Goal: Entertainment & Leisure: Browse casually

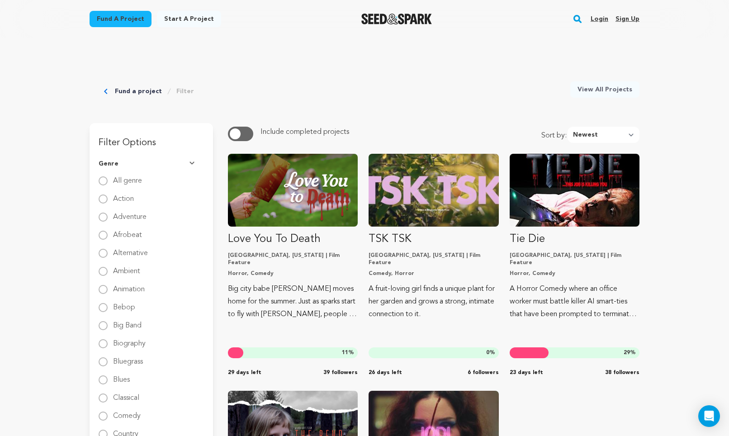
scroll to position [54, 0]
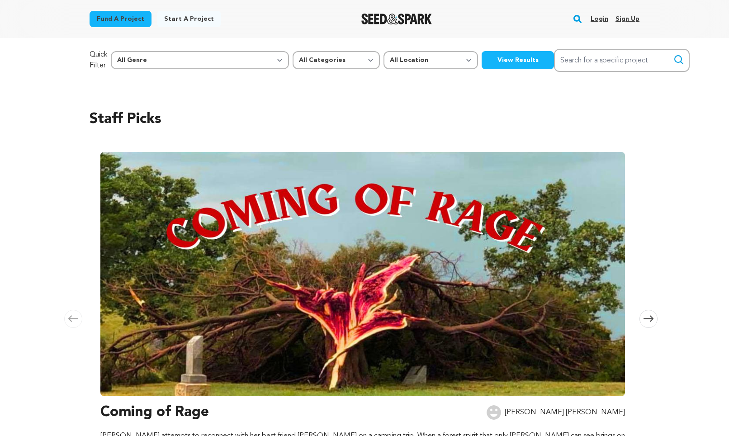
click at [320, 223] on img at bounding box center [362, 274] width 525 height 244
click at [373, 298] on img at bounding box center [362, 274] width 525 height 244
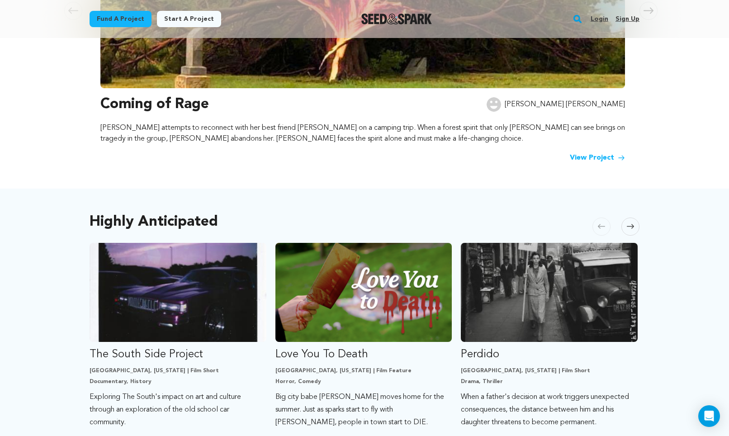
scroll to position [278, 0]
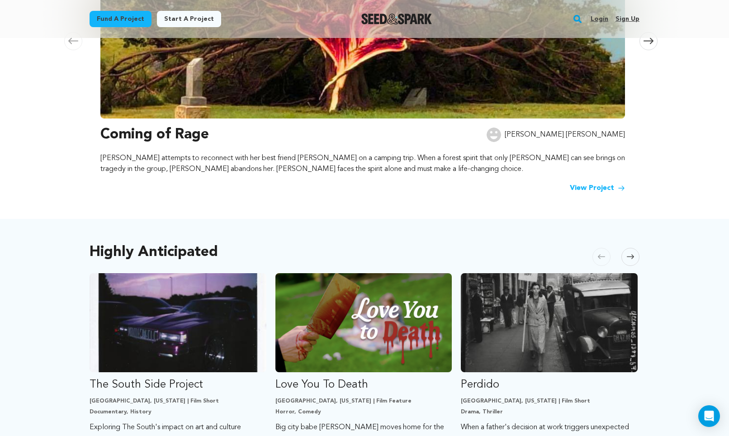
click at [607, 183] on link "View Project" at bounding box center [597, 188] width 55 height 11
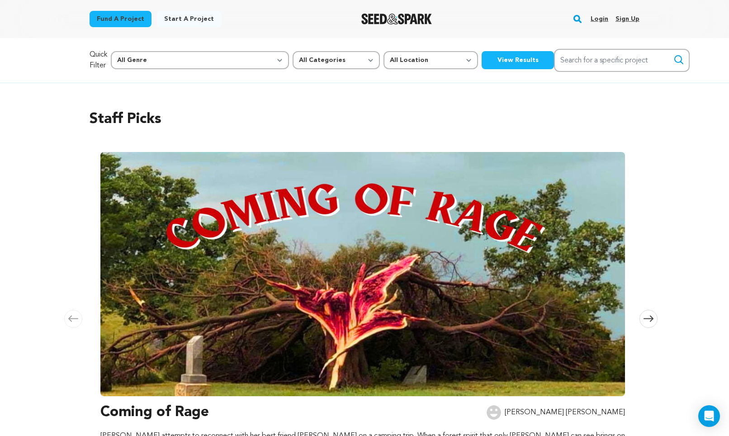
scroll to position [0, 0]
click at [648, 322] on span at bounding box center [648, 319] width 18 height 18
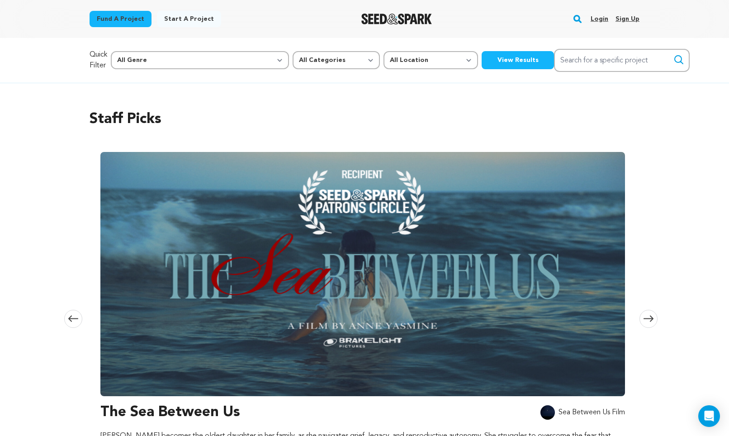
click at [523, 317] on img at bounding box center [362, 274] width 525 height 244
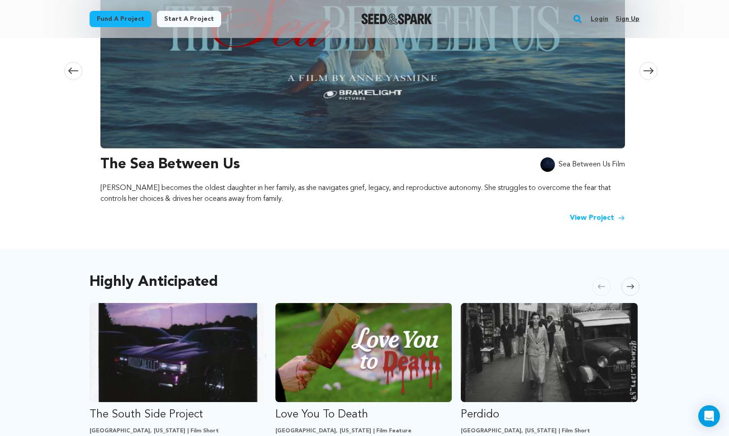
scroll to position [218, 0]
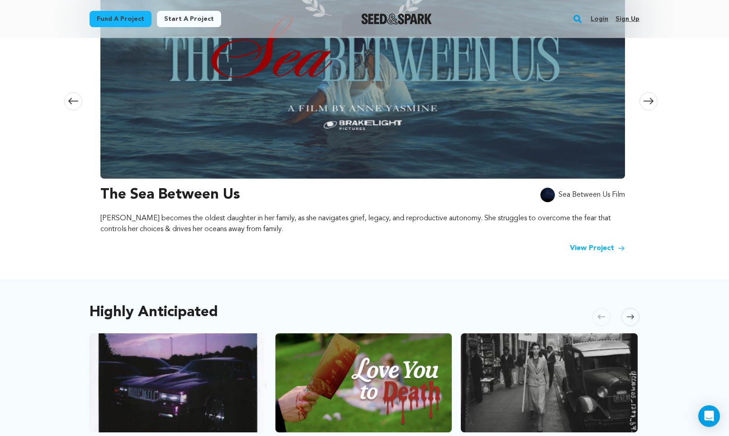
click at [586, 245] on link "View Project" at bounding box center [597, 248] width 55 height 11
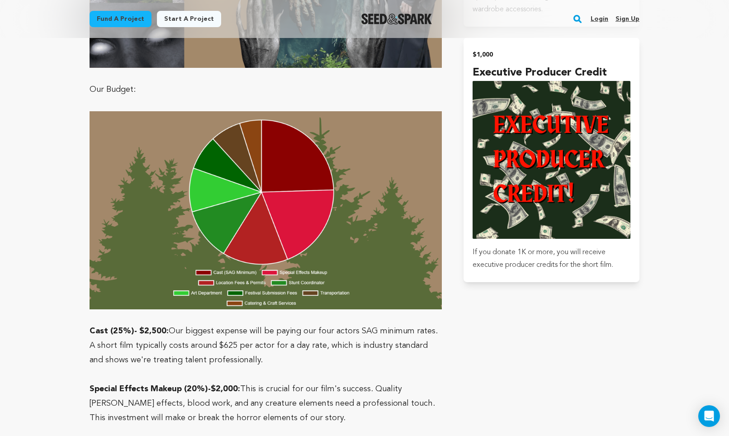
scroll to position [2455, 0]
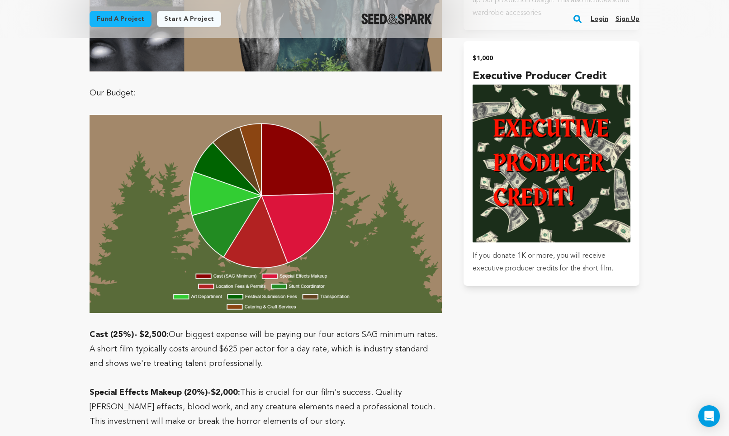
click at [230, 139] on img at bounding box center [266, 214] width 352 height 198
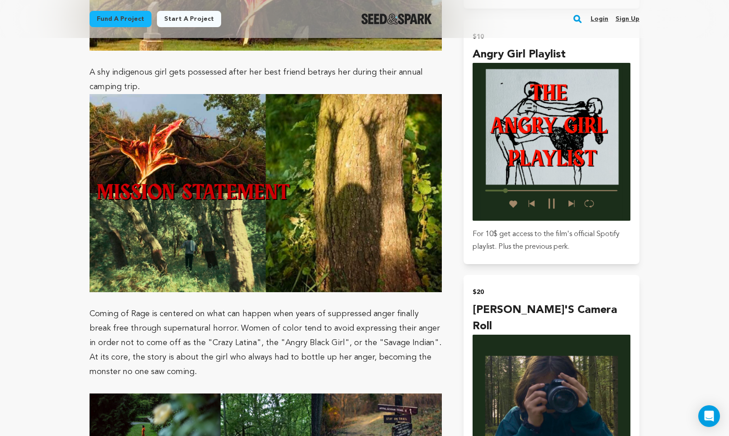
scroll to position [863, 0]
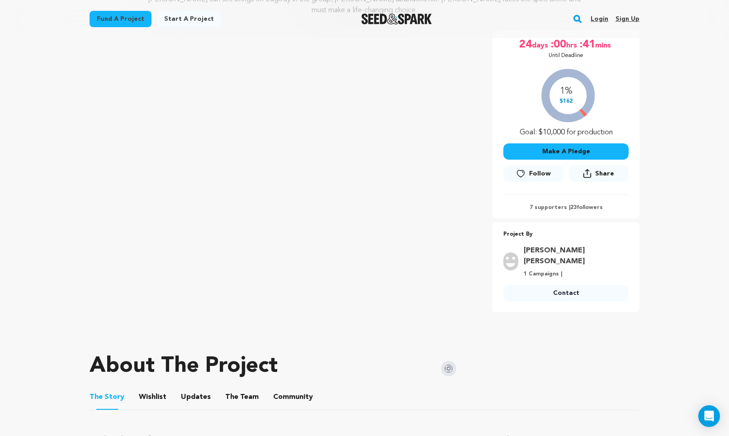
scroll to position [234, 0]
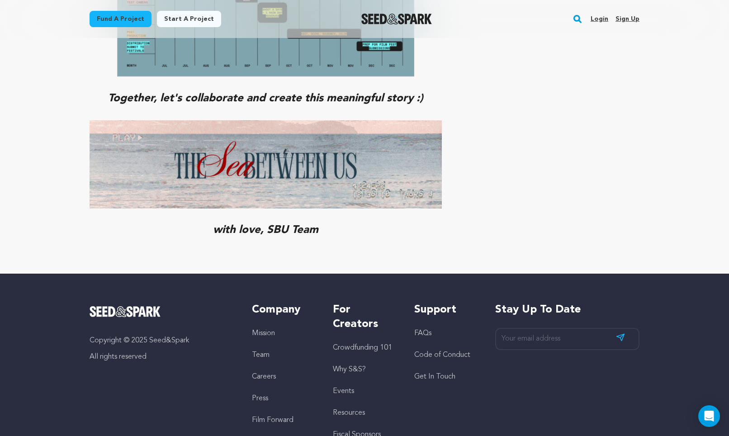
scroll to position [4171, 0]
